Goal: Transaction & Acquisition: Purchase product/service

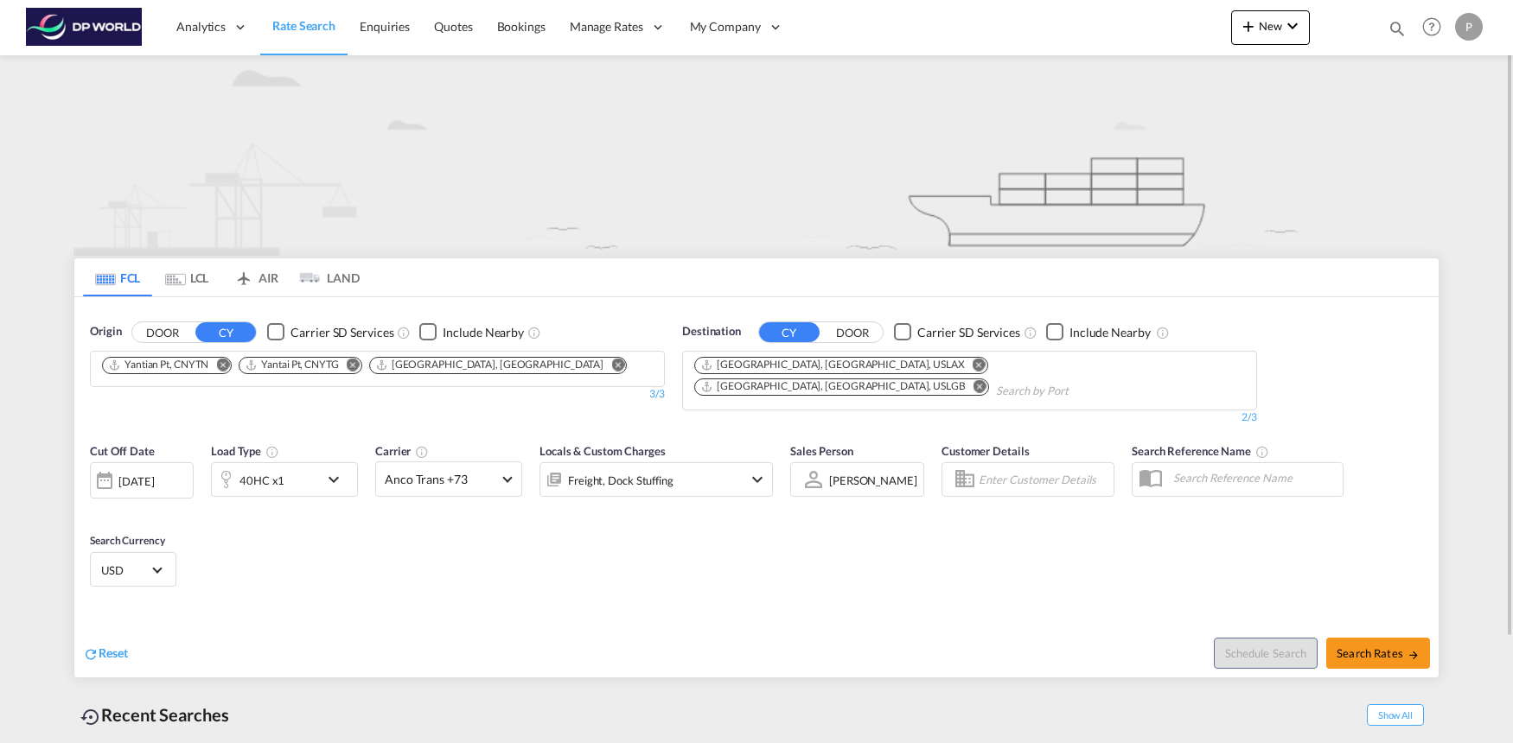
click at [175, 334] on button "DOOR" at bounding box center [162, 332] width 61 height 20
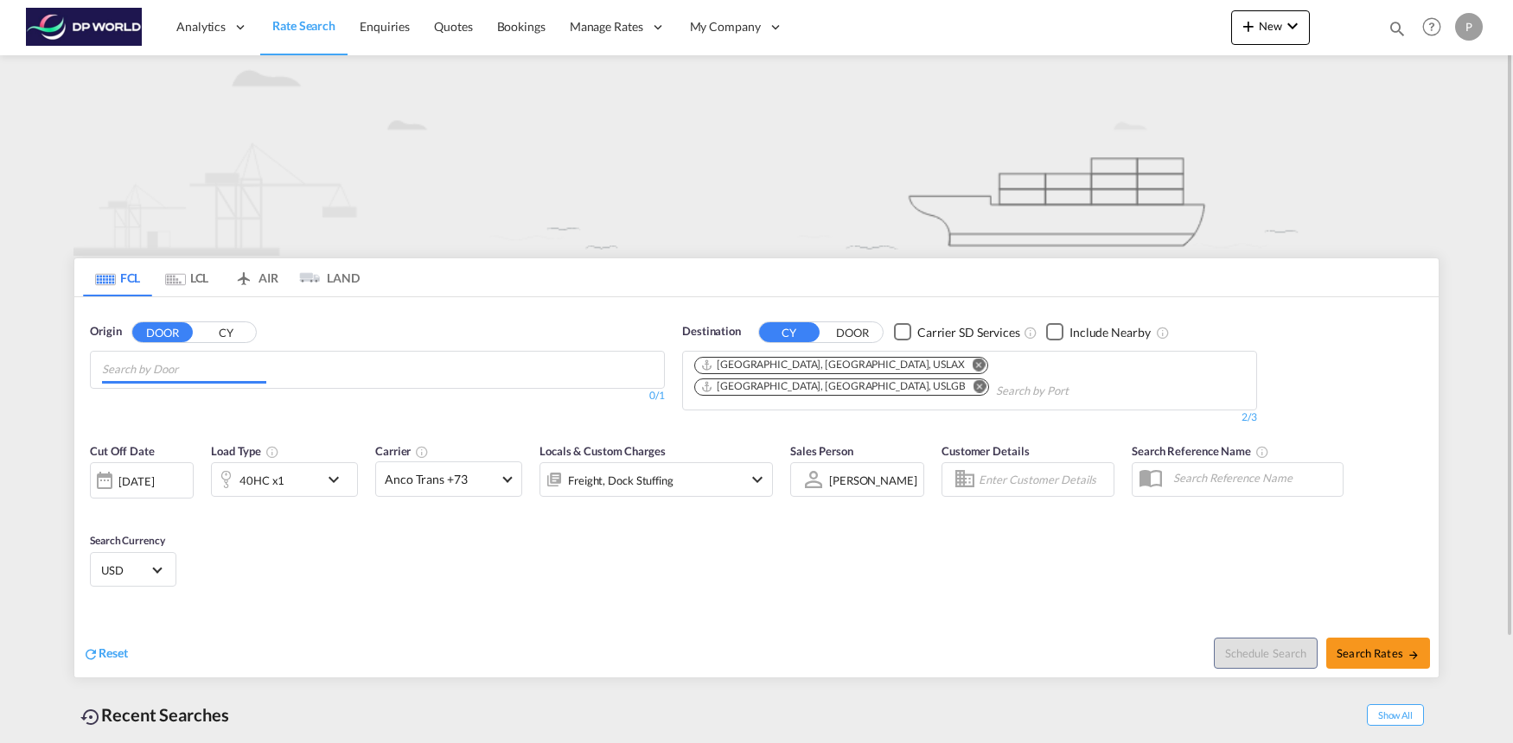
click at [189, 373] on input "Chips input." at bounding box center [184, 370] width 164 height 28
click at [169, 366] on body "Analytics Reports Dashboard Rate Search Enquiries Quotes Bookings" at bounding box center [756, 371] width 1513 height 743
click at [169, 366] on input "genoa" at bounding box center [184, 370] width 164 height 28
type input "i"
click at [233, 334] on button "CY" at bounding box center [225, 332] width 61 height 20
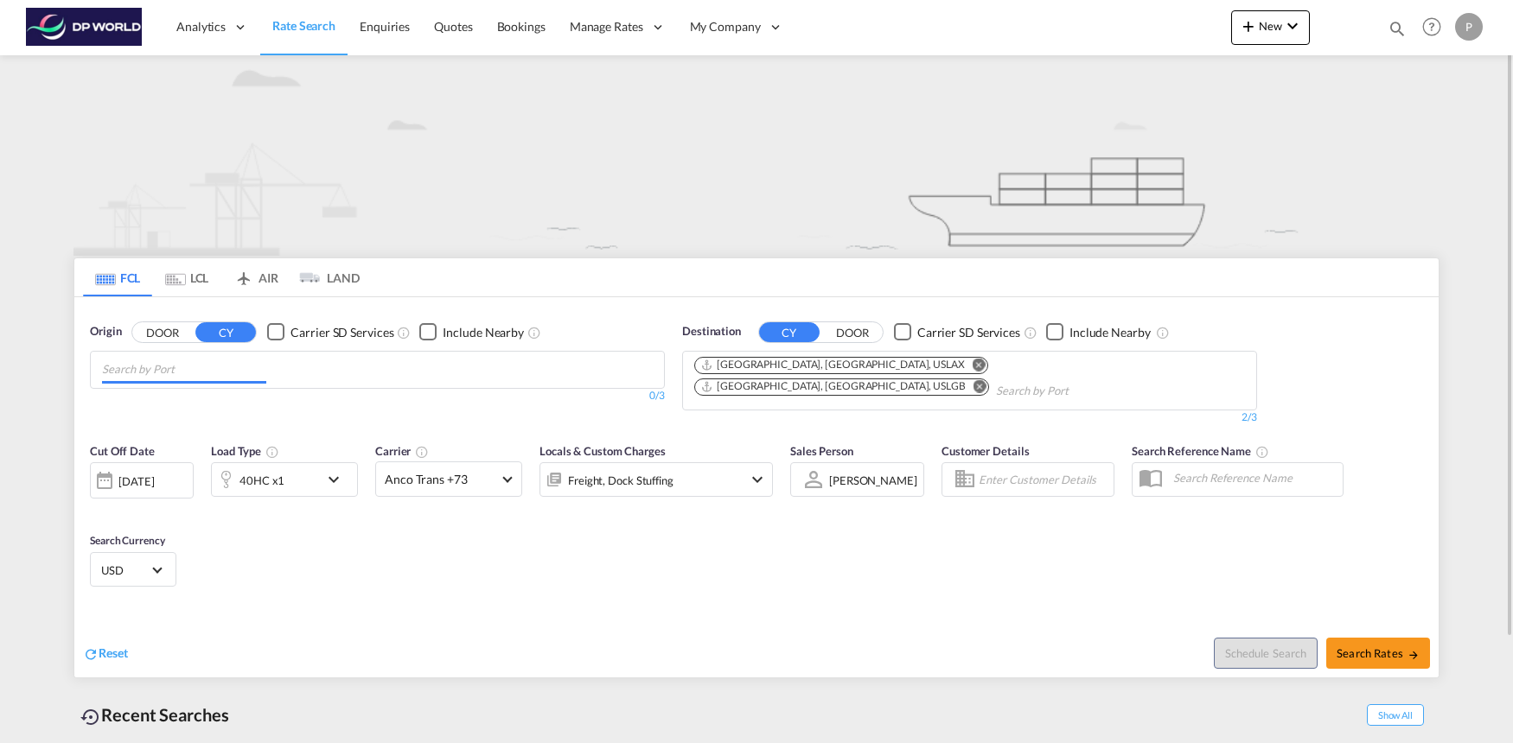
click at [206, 360] on input "Chips input." at bounding box center [184, 370] width 164 height 28
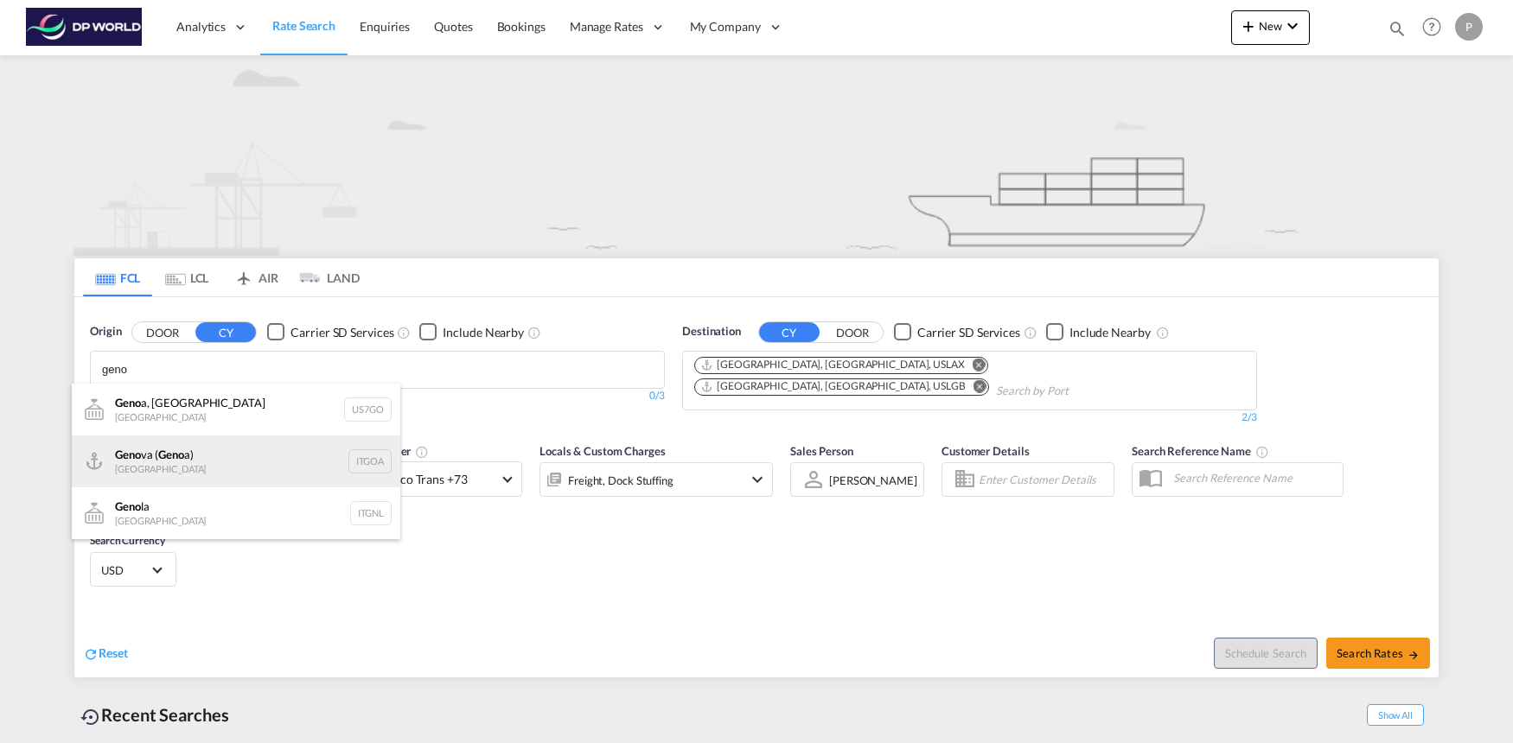
type input "geno"
click at [218, 466] on div "Geno va ( Geno a) [GEOGRAPHIC_DATA] ITGOA" at bounding box center [236, 462] width 328 height 52
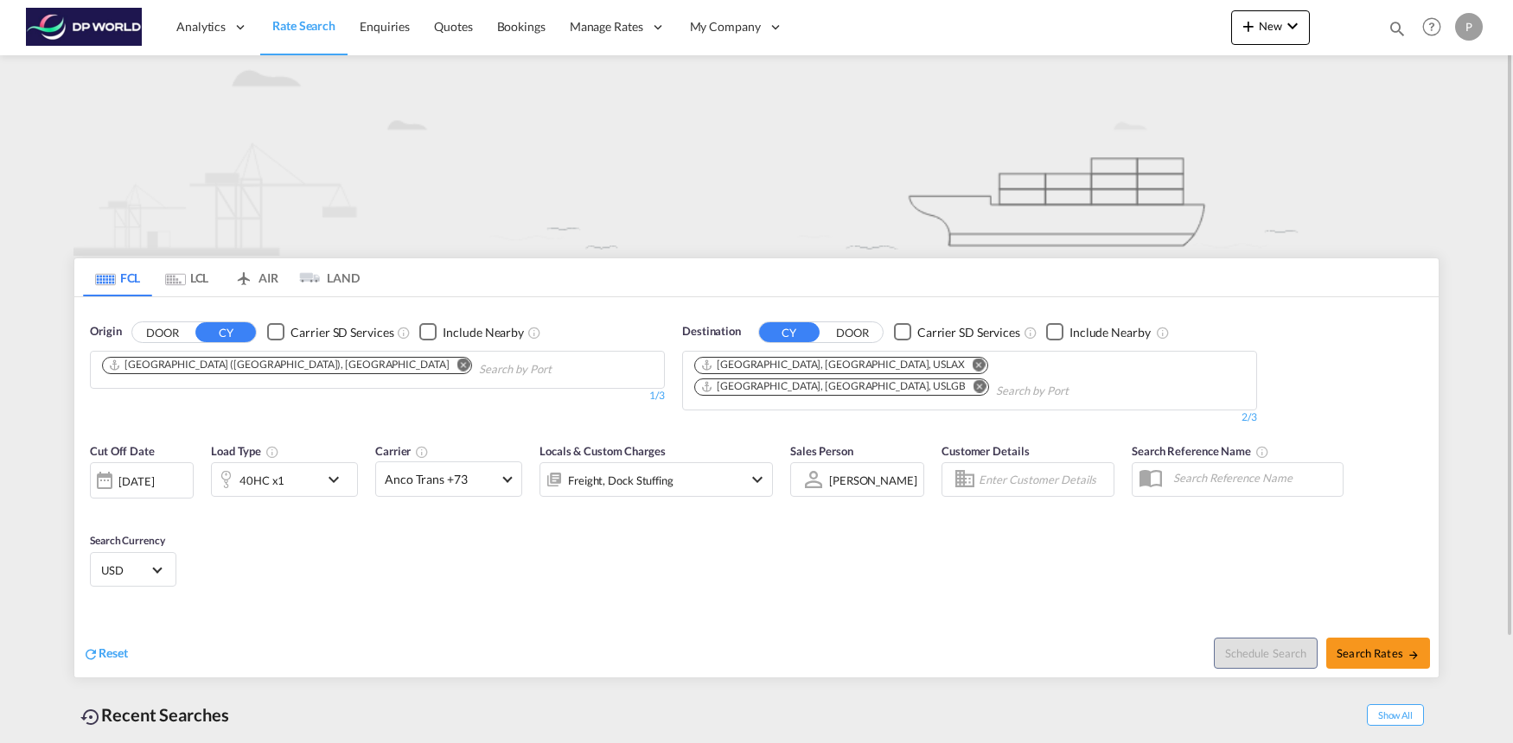
click at [972, 363] on md-icon "Remove" at bounding box center [978, 364] width 13 height 13
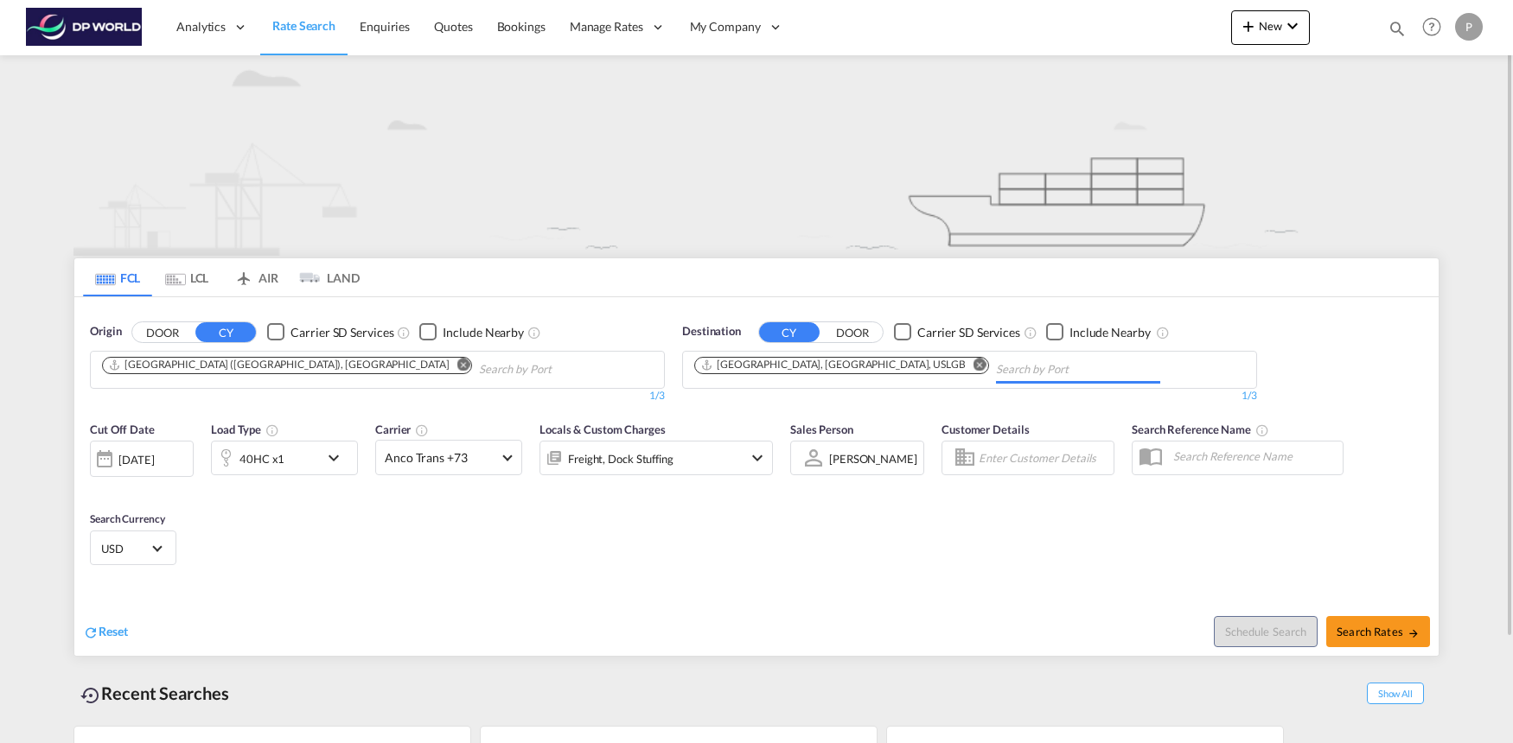
click at [973, 363] on md-icon "Remove" at bounding box center [979, 364] width 13 height 13
click at [872, 367] on body "Analytics Reports Dashboard Rate Search Enquiries Quotes Bookings" at bounding box center [756, 371] width 1513 height 743
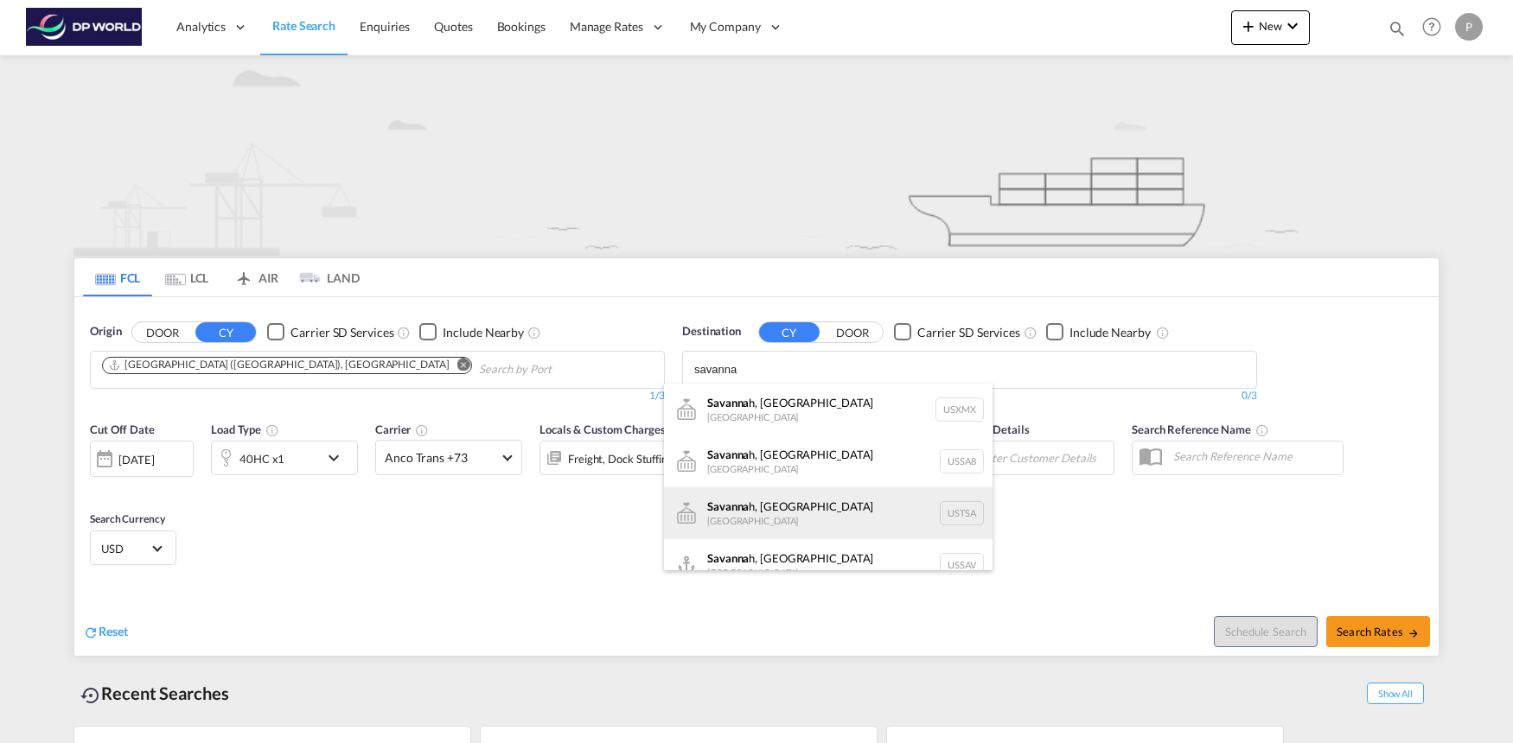
scroll to position [21, 0]
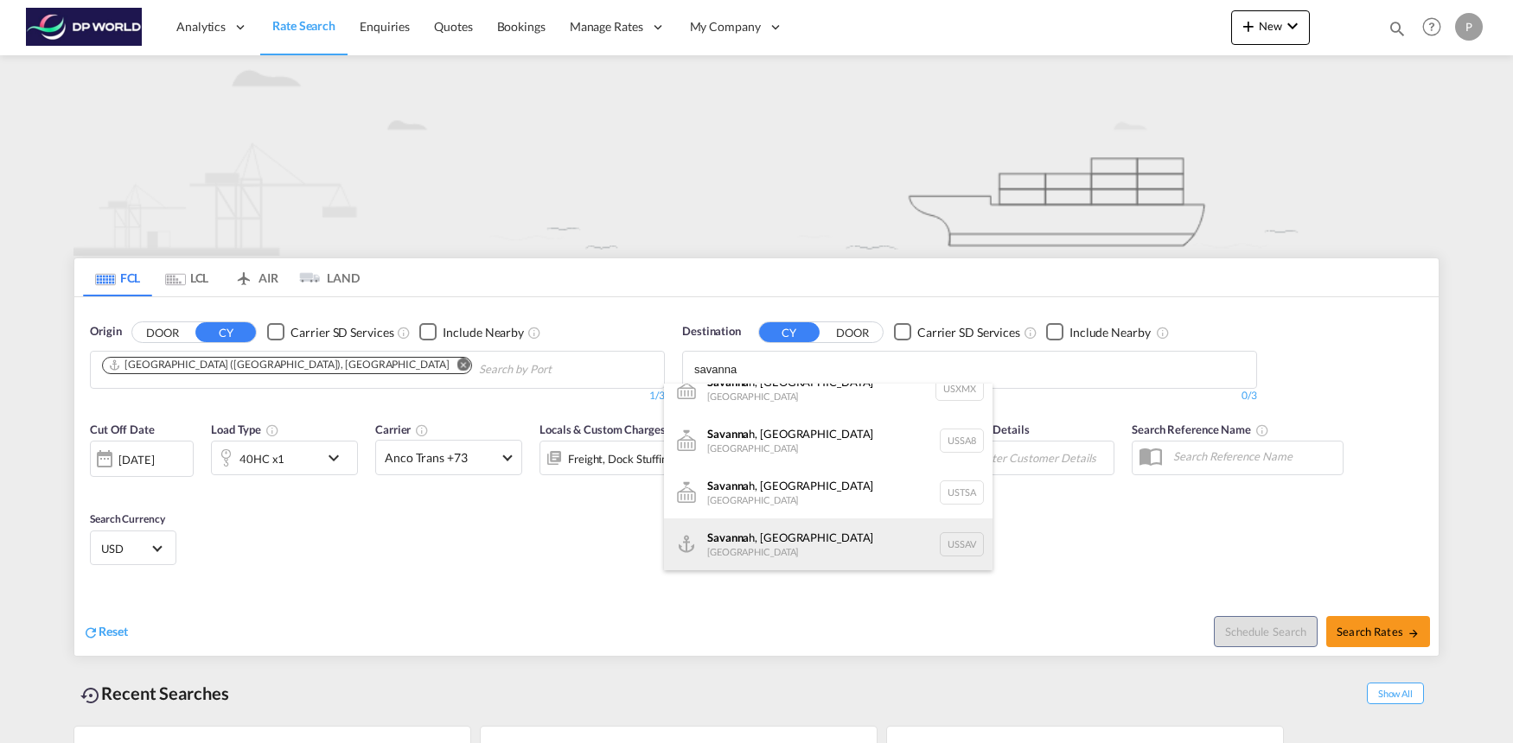
type input "savanna"
click at [824, 539] on div "Savanna h, [GEOGRAPHIC_DATA] [GEOGRAPHIC_DATA] USSAV" at bounding box center [828, 545] width 328 height 52
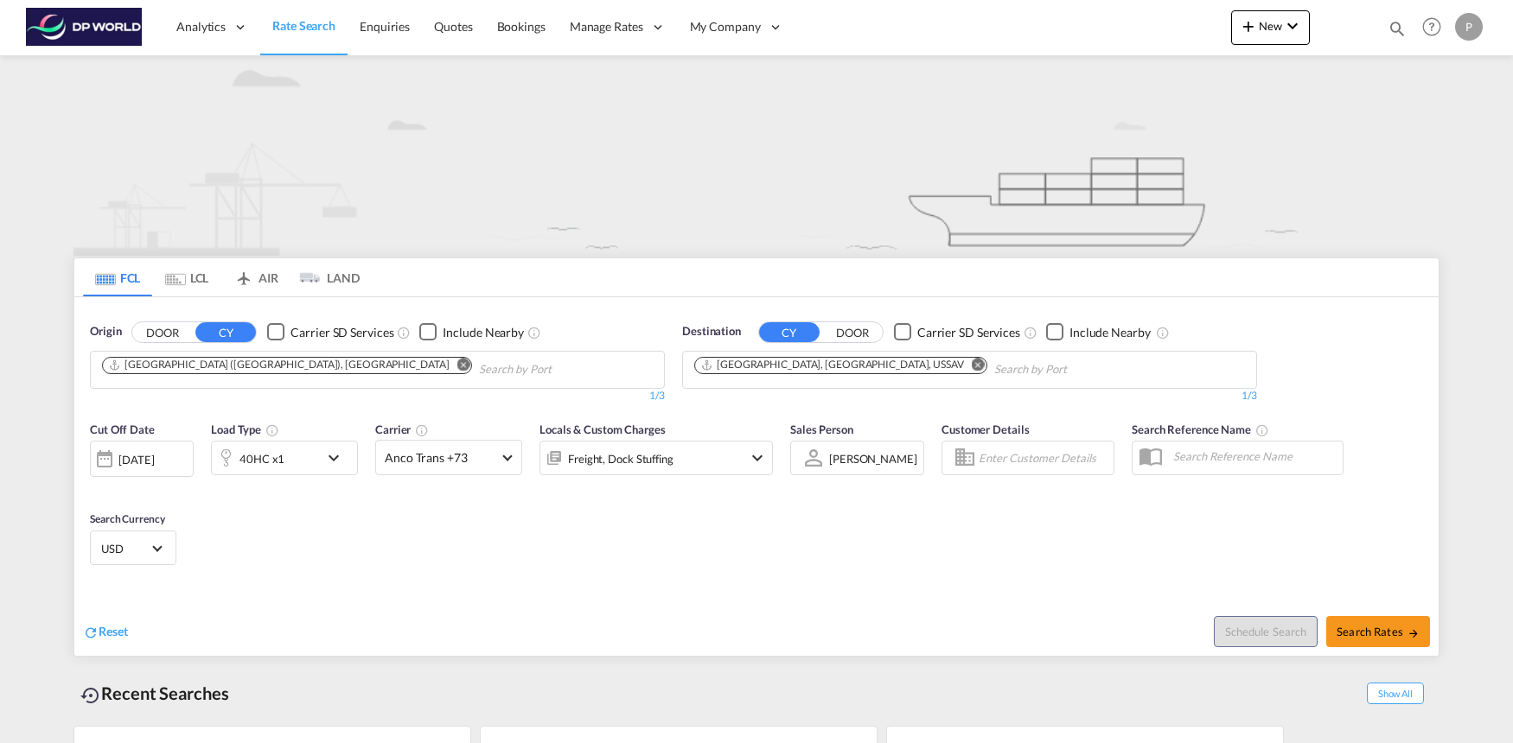
scroll to position [0, 0]
click at [463, 456] on span "Anco Trans +73" at bounding box center [441, 457] width 112 height 17
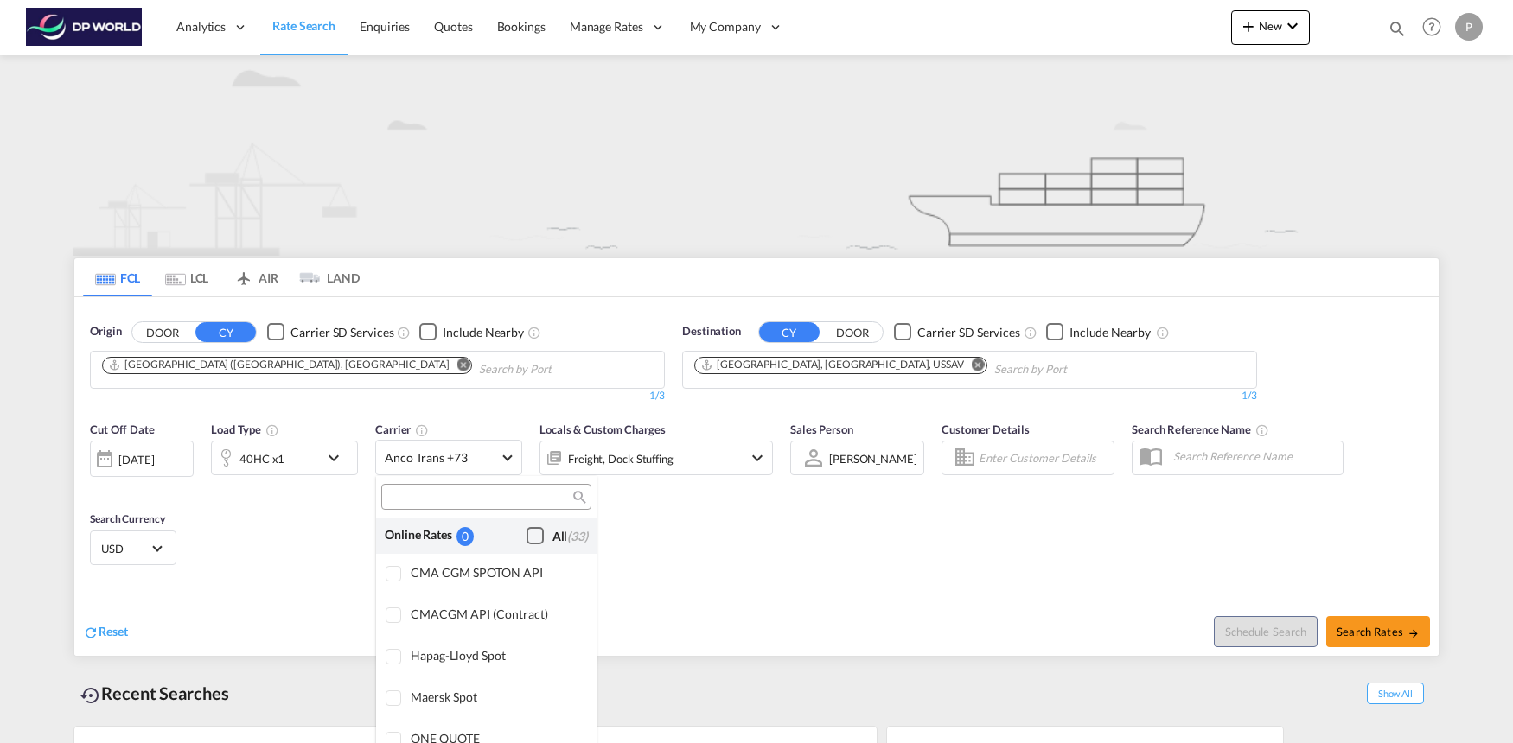
click at [535, 532] on div "Checkbox No Ink" at bounding box center [534, 535] width 17 height 17
click at [775, 548] on md-backdrop at bounding box center [756, 371] width 1513 height 743
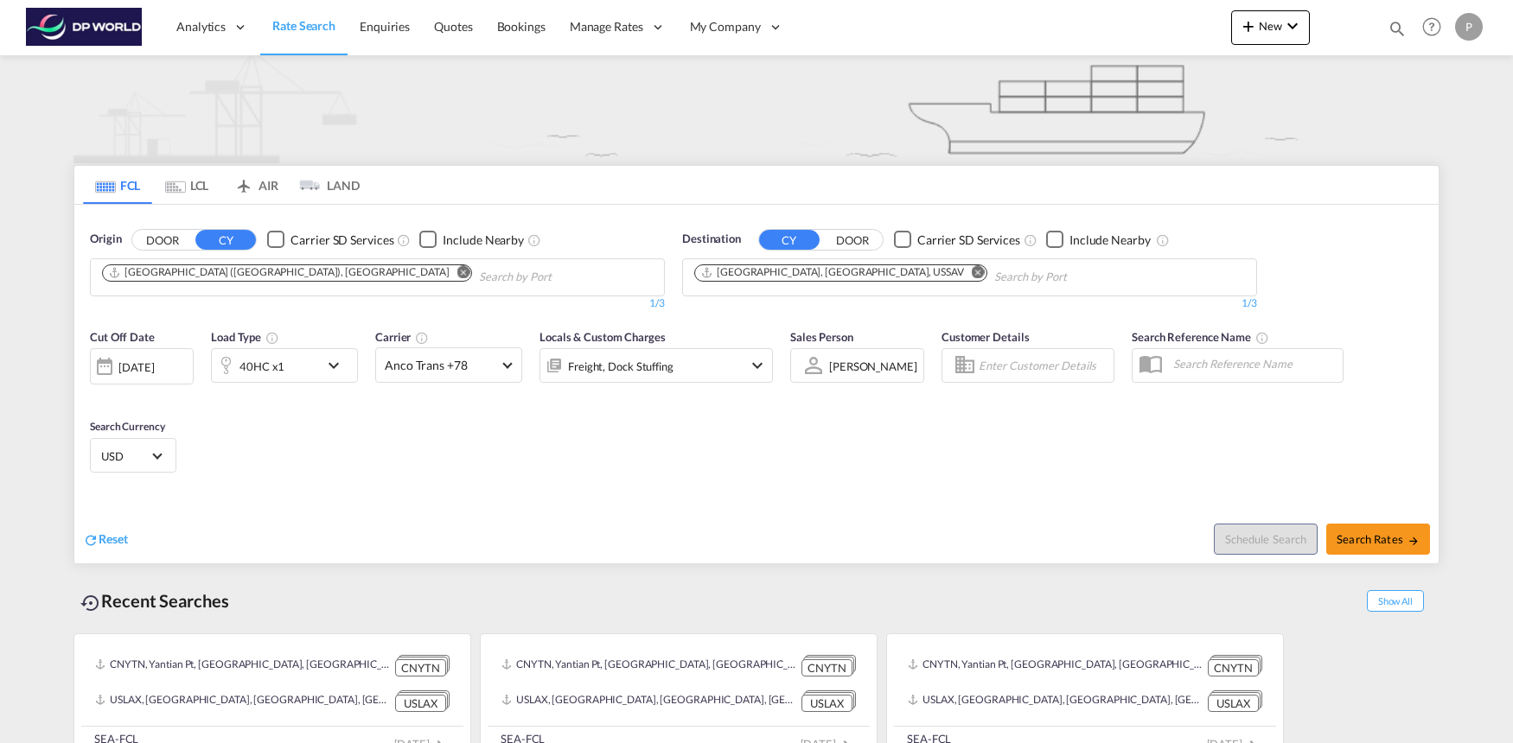
scroll to position [122, 0]
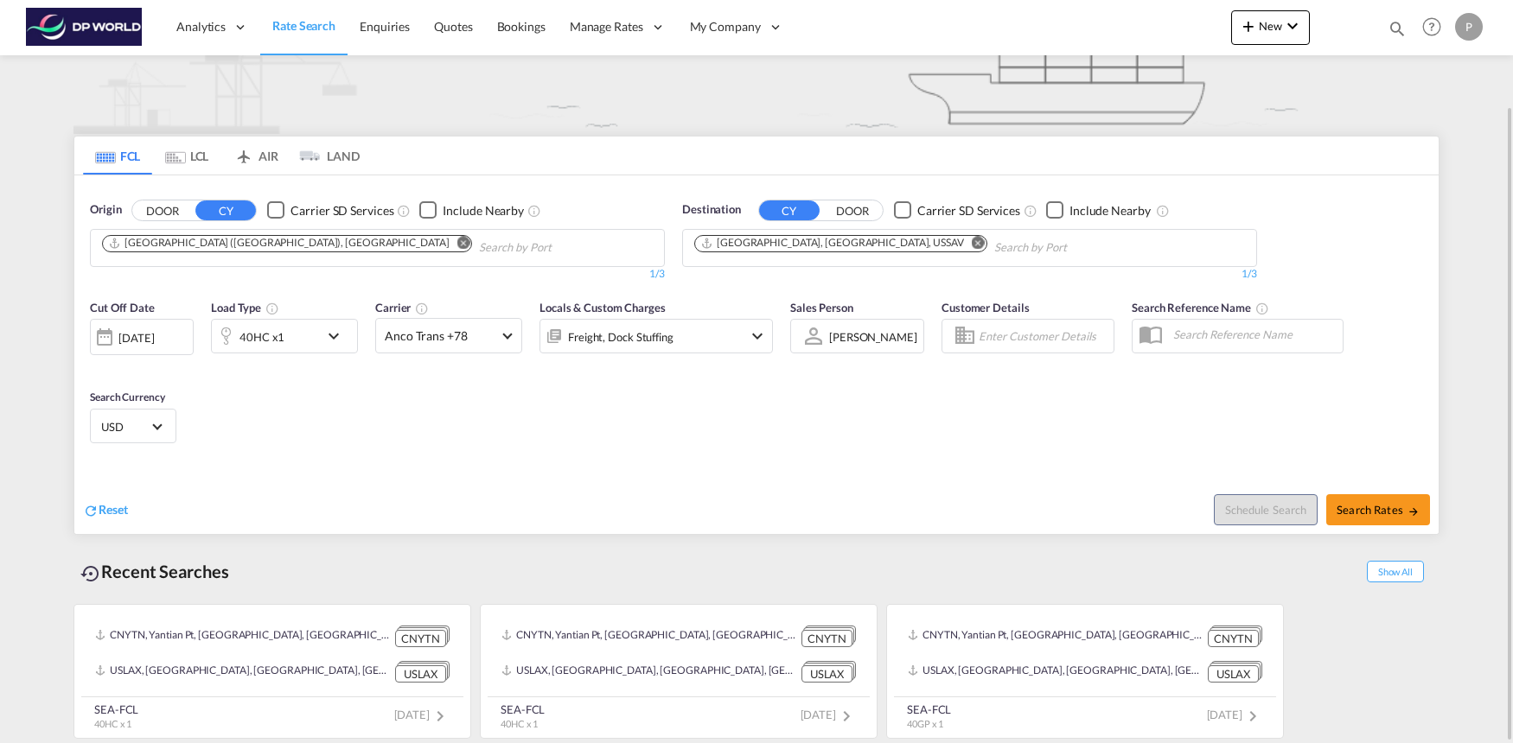
click at [177, 347] on div "[DATE]" at bounding box center [142, 337] width 104 height 36
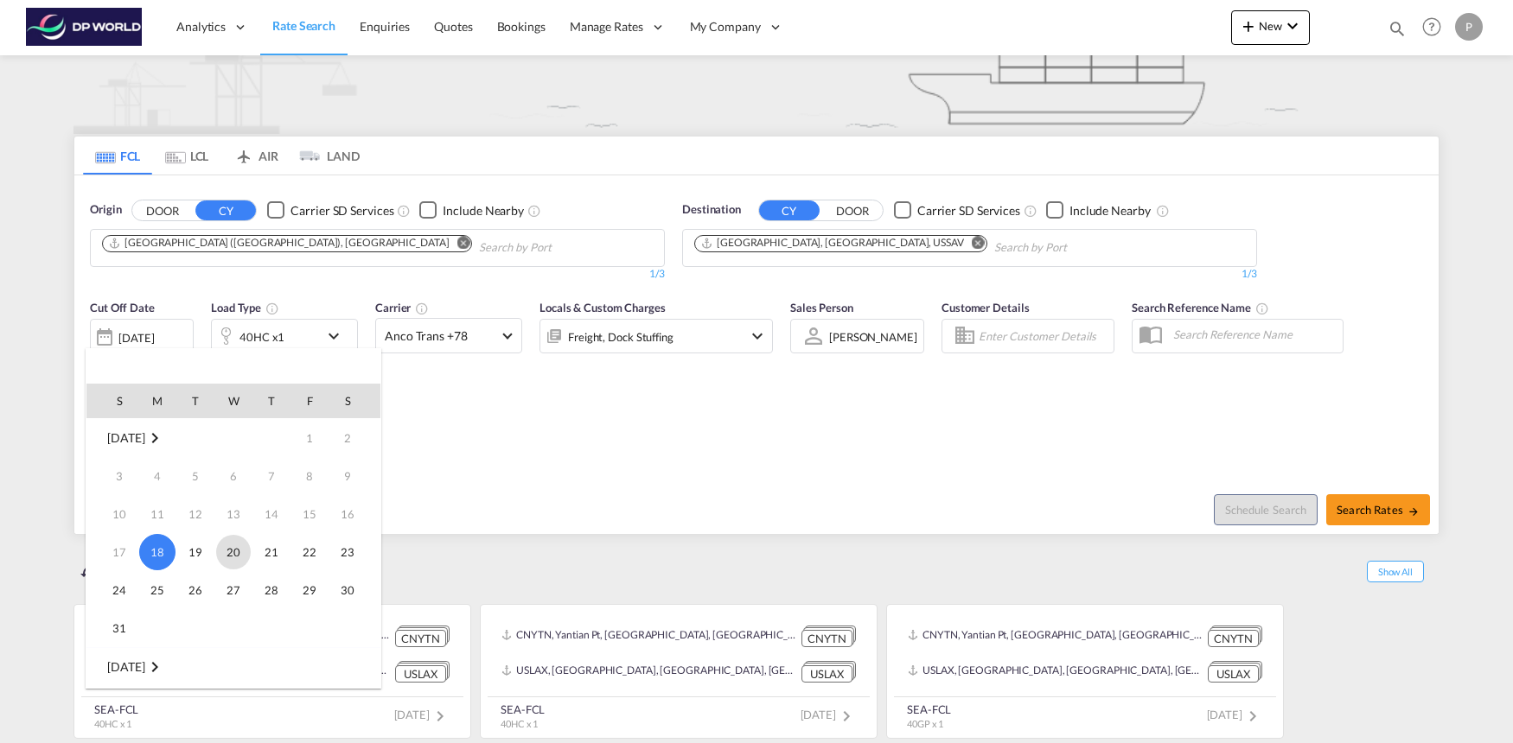
click at [239, 557] on span "20" at bounding box center [233, 552] width 35 height 35
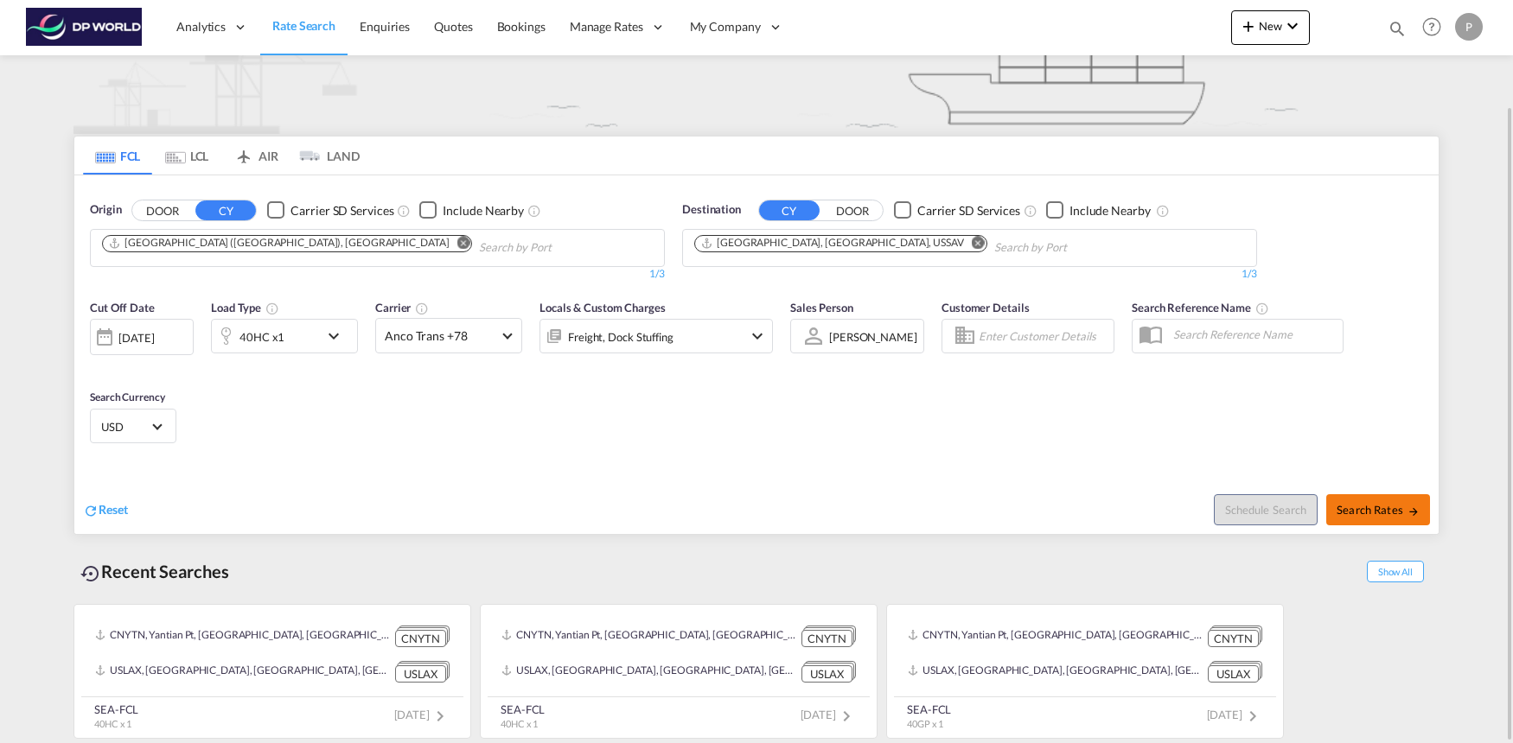
click at [1395, 517] on button "Search Rates" at bounding box center [1378, 509] width 104 height 31
type input "ITGOA to USSAV / [DATE]"
